Goal: Check status: Check status

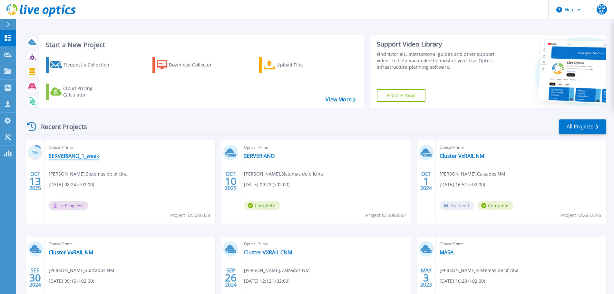
click at [85, 156] on link "SERVERIANO_1_week" at bounding box center [74, 155] width 50 height 6
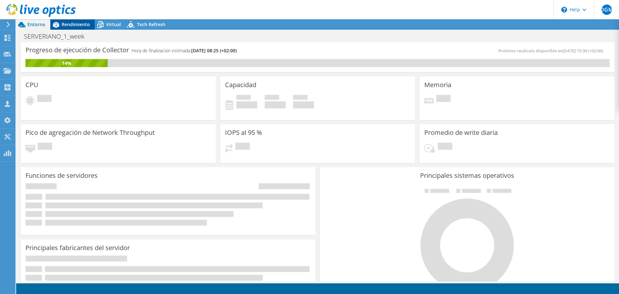
click at [79, 25] on span "Rendimiento" at bounding box center [76, 24] width 28 height 6
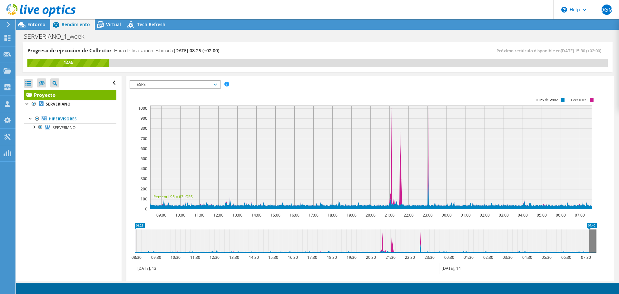
scroll to position [64, 0]
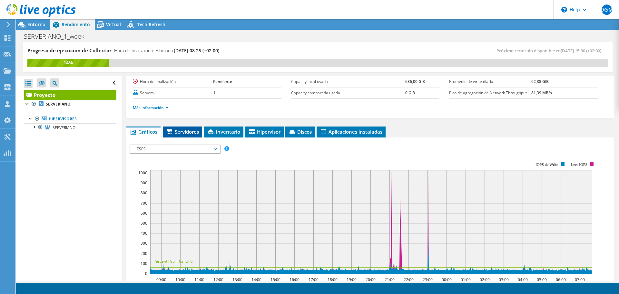
click at [194, 130] on span "Servidores" at bounding box center [182, 131] width 33 height 6
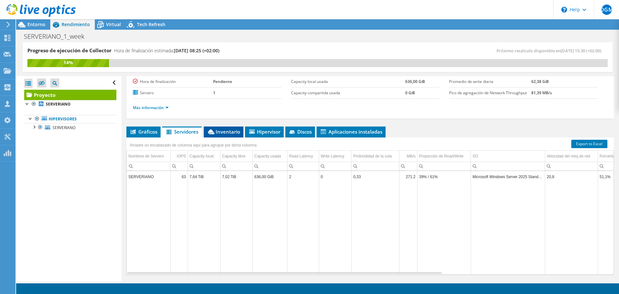
click at [222, 133] on span "Inventario" at bounding box center [223, 131] width 33 height 6
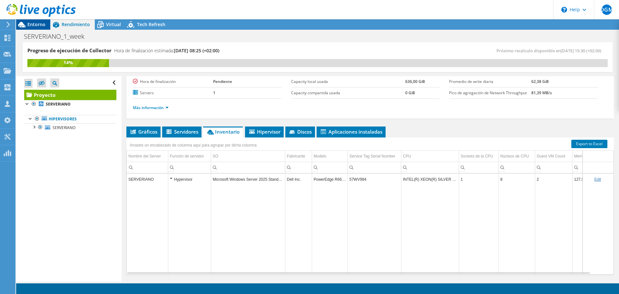
click at [39, 24] on span "Entorno" at bounding box center [36, 24] width 18 height 6
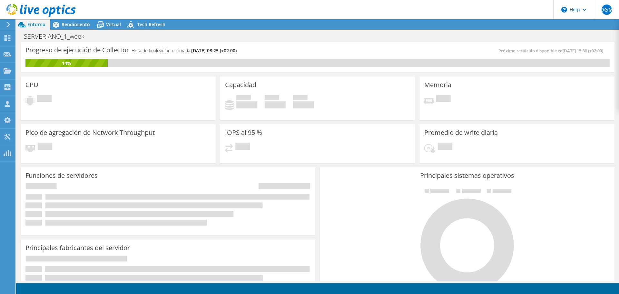
scroll to position [0, 0]
